Goal: Task Accomplishment & Management: Manage account settings

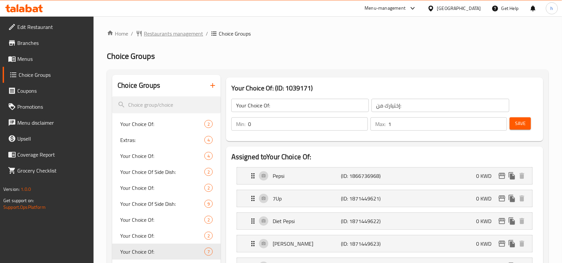
click at [174, 34] on span "Restaurants management" at bounding box center [173, 34] width 59 height 8
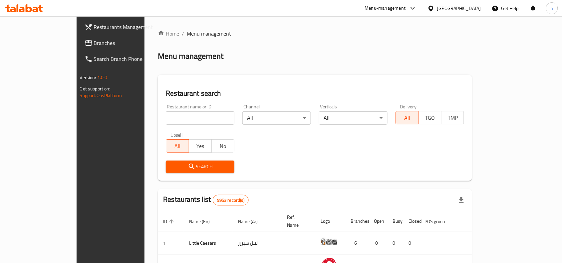
click at [79, 48] on link "Branches" at bounding box center [124, 43] width 91 height 16
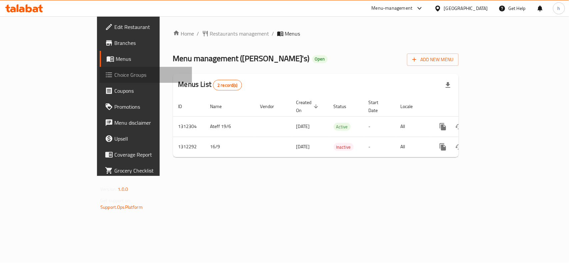
click at [114, 76] on span "Choice Groups" at bounding box center [150, 75] width 72 height 8
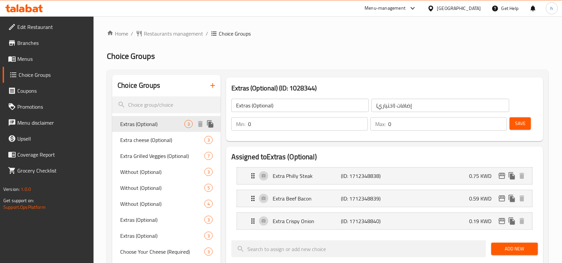
click at [135, 125] on span "Extras (Optional)" at bounding box center [152, 124] width 64 height 8
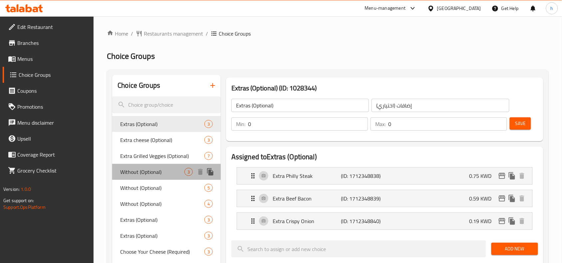
click at [140, 174] on span "Without (Optional)" at bounding box center [152, 172] width 64 height 8
type input "Without (Optional)"
type input "بدون (اختياري)"
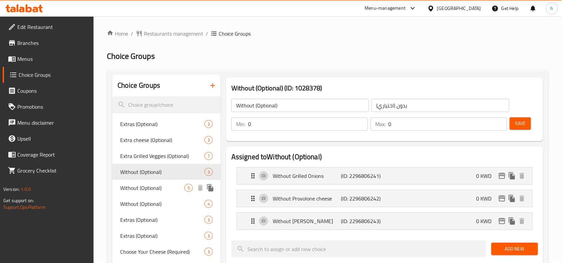
click at [140, 192] on span "Without (Optional)" at bounding box center [152, 188] width 64 height 8
